Goal: Task Accomplishment & Management: Use online tool/utility

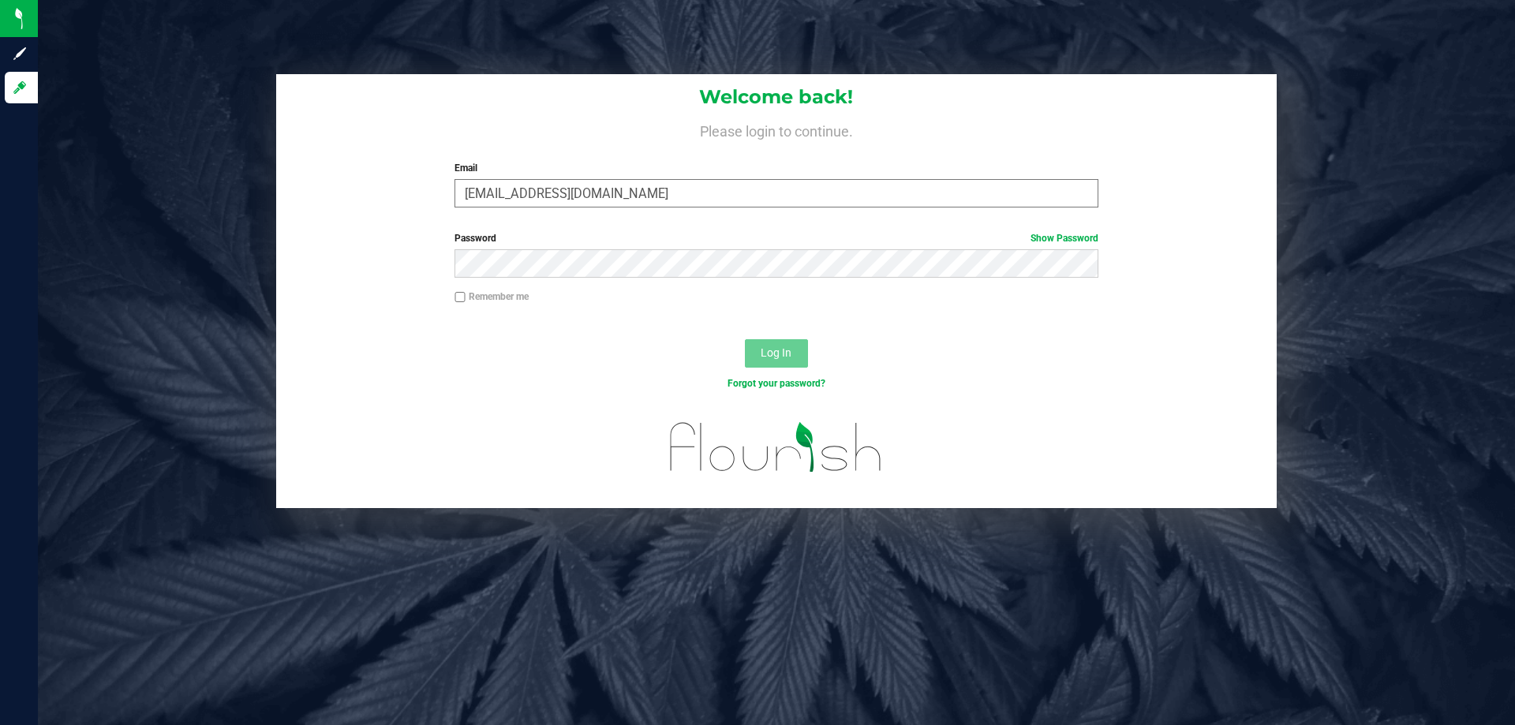
type input "[EMAIL_ADDRESS][DOMAIN_NAME]"
click at [745, 339] on button "Log In" at bounding box center [776, 353] width 63 height 28
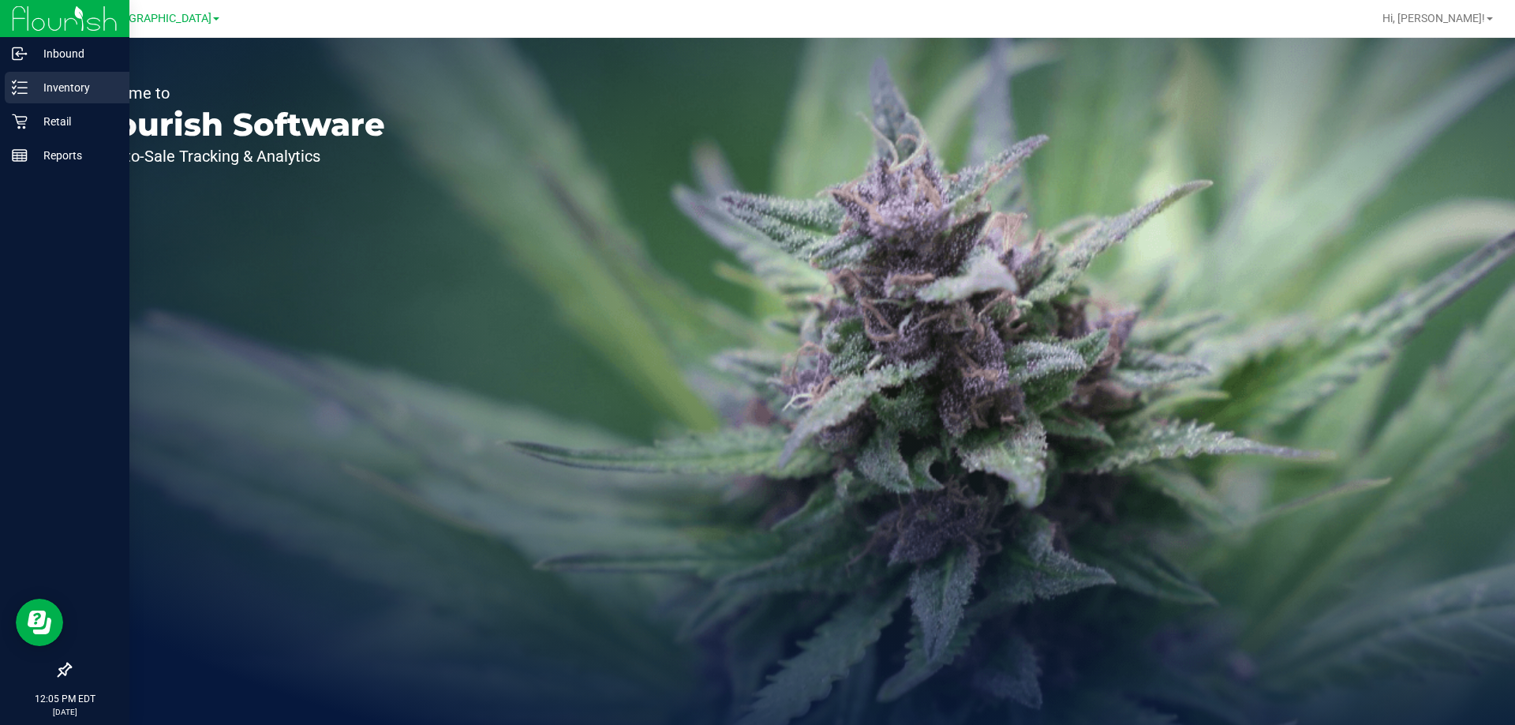
click at [14, 92] on icon at bounding box center [20, 88] width 16 height 16
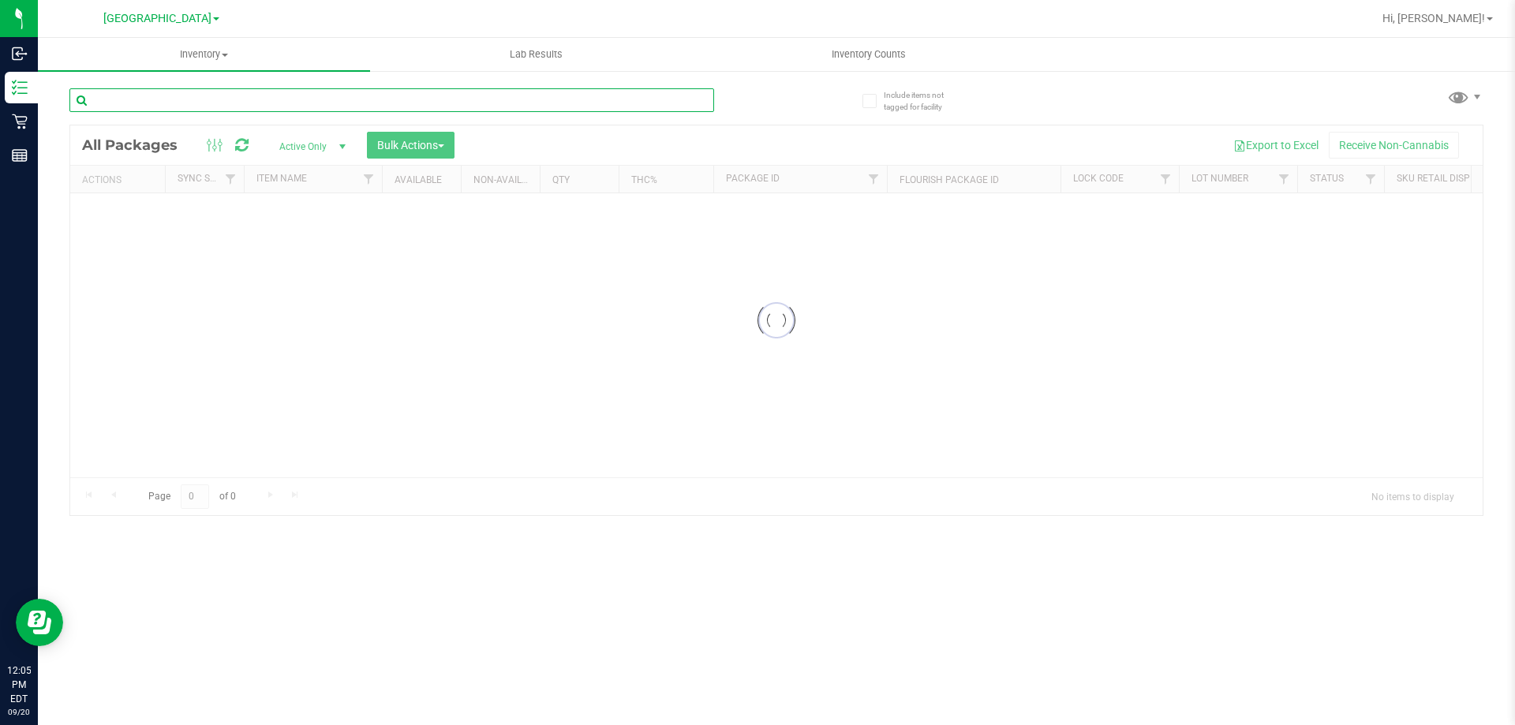
click at [196, 97] on input "text" at bounding box center [391, 100] width 644 height 24
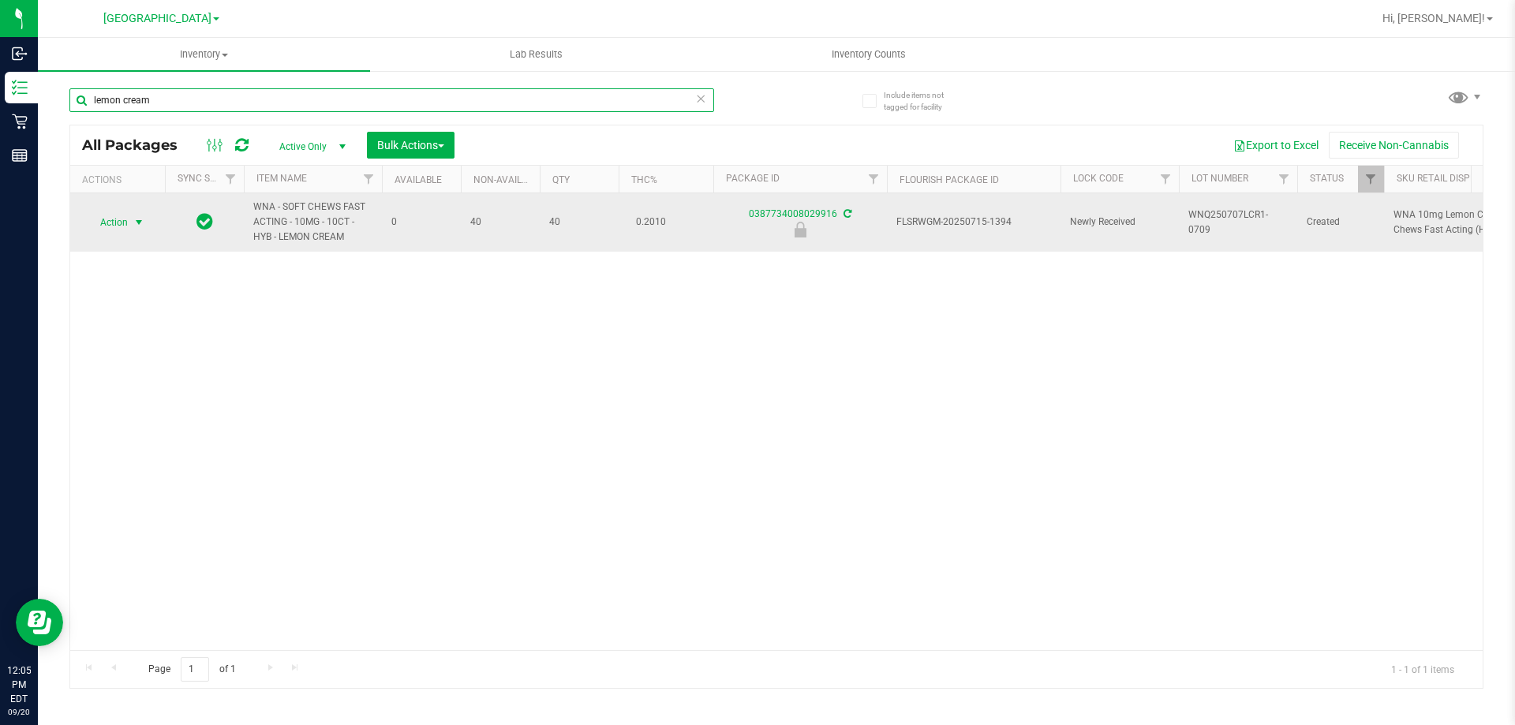
type input "lemon cream"
click at [118, 225] on span "Action" at bounding box center [107, 222] width 43 height 22
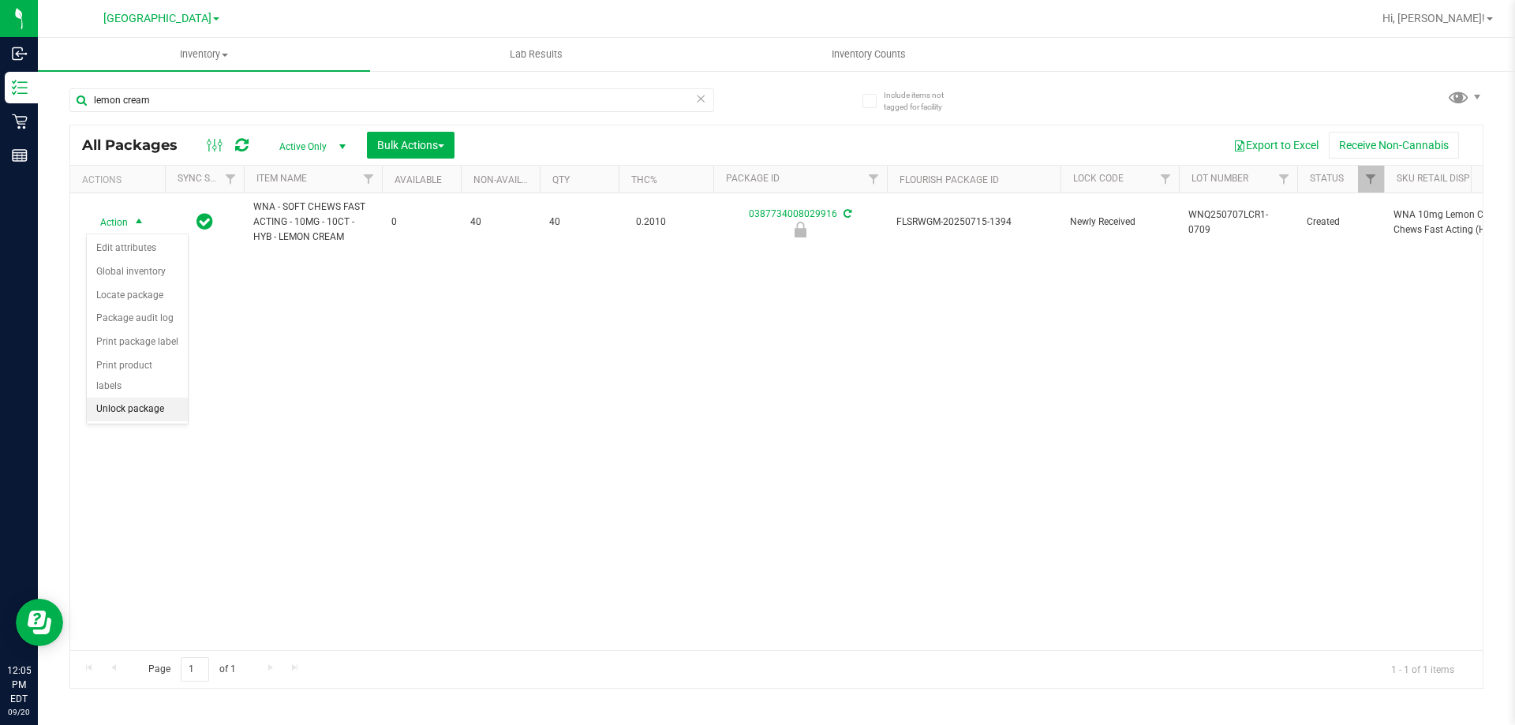
click at [100, 398] on li "Unlock package" at bounding box center [137, 410] width 101 height 24
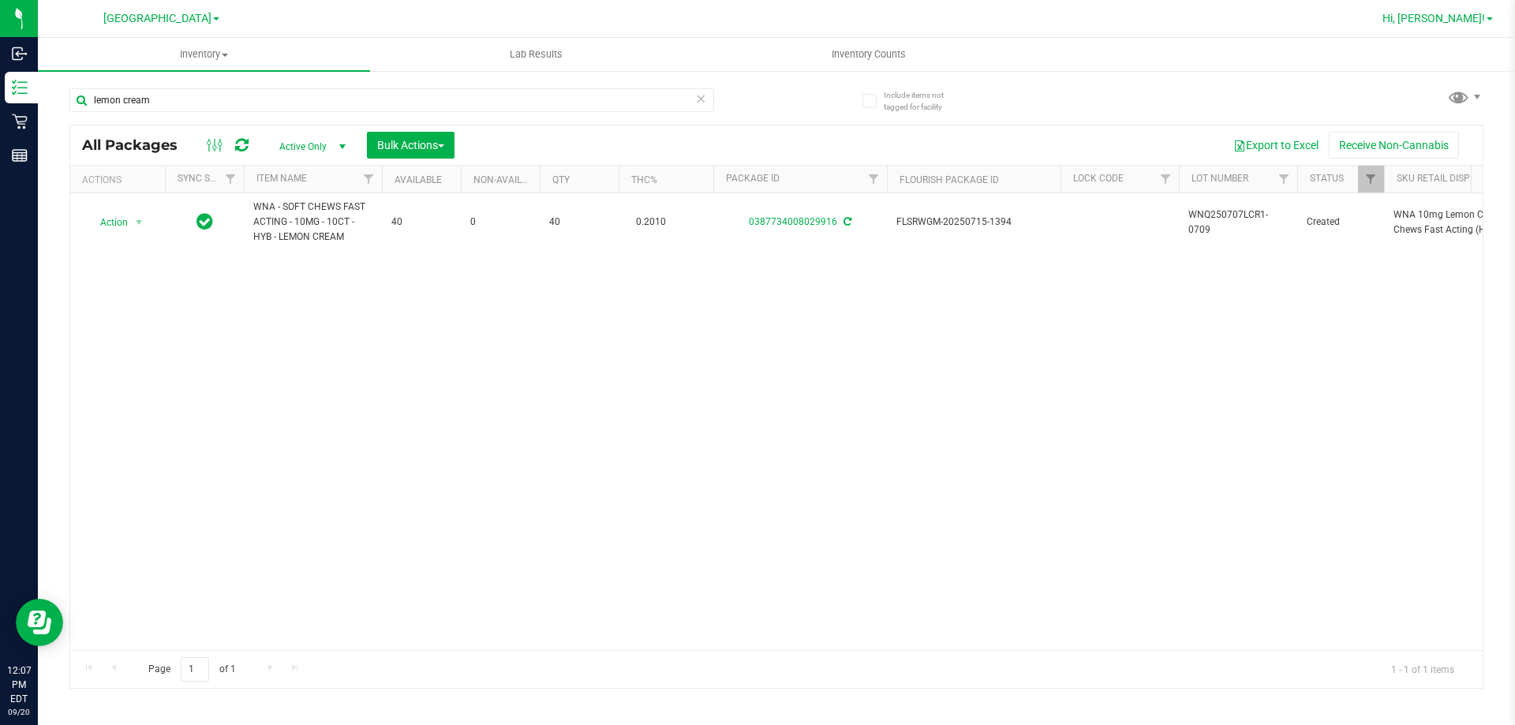
click at [1446, 17] on span "Hi, [PERSON_NAME]!" at bounding box center [1433, 18] width 103 height 13
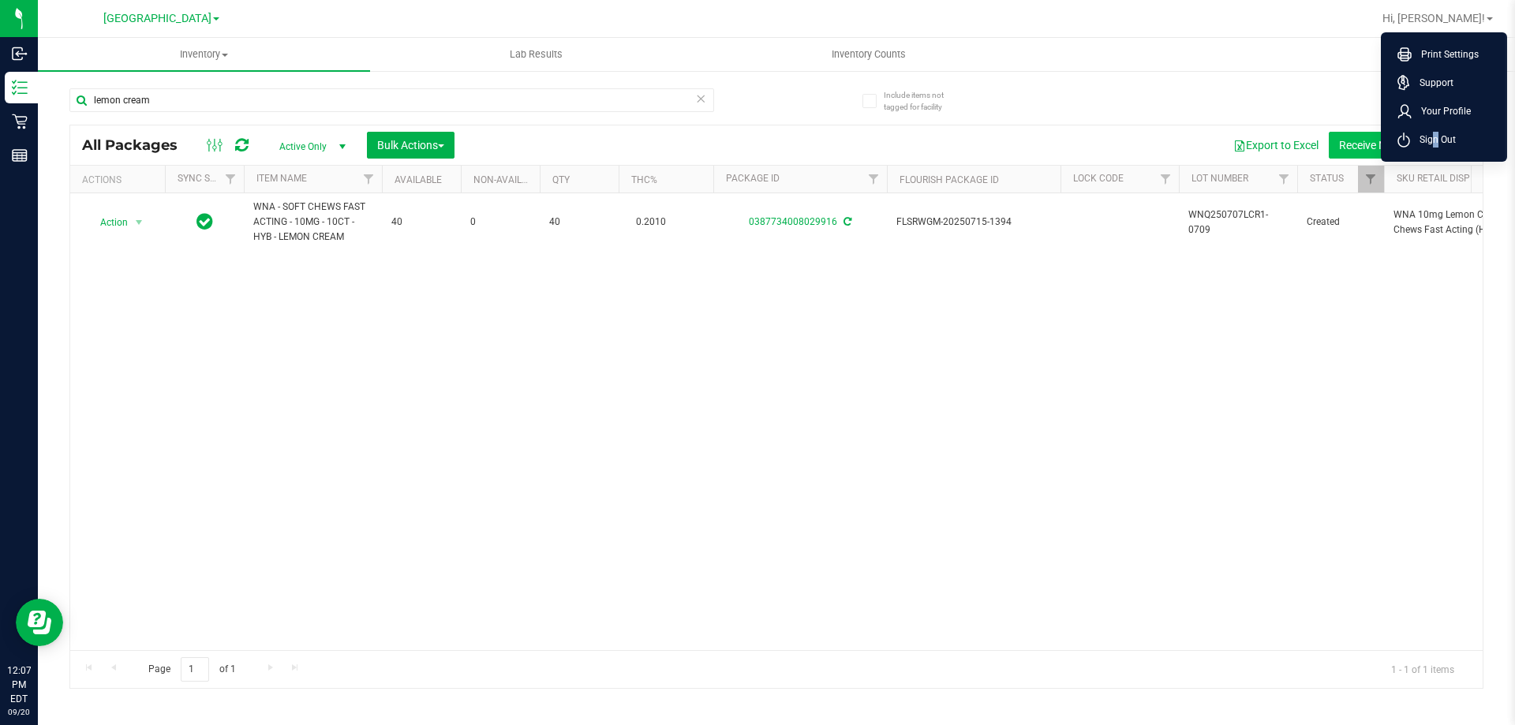
click at [1431, 148] on li "Sign Out" at bounding box center [1443, 139] width 118 height 28
